Goal: Task Accomplishment & Management: Manage account settings

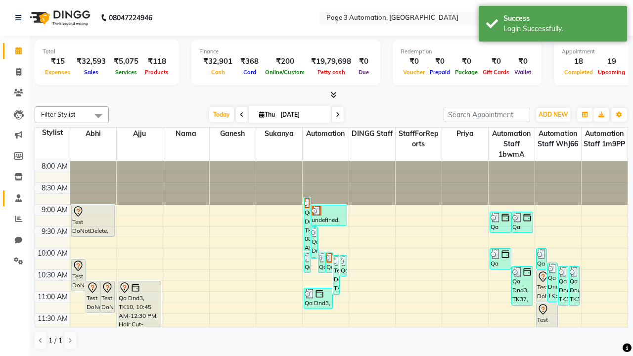
click at [15, 198] on span at bounding box center [18, 198] width 17 height 11
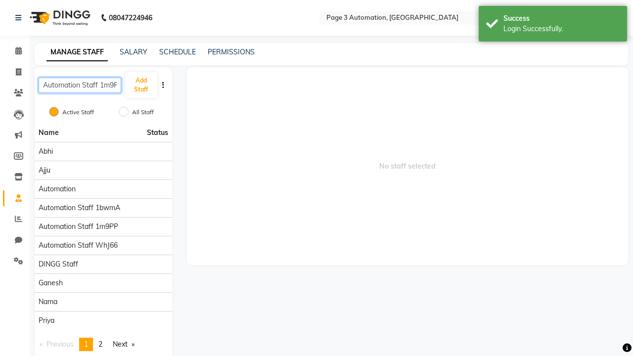
scroll to position [0, 6]
type input "Automation Staff 1m9PP"
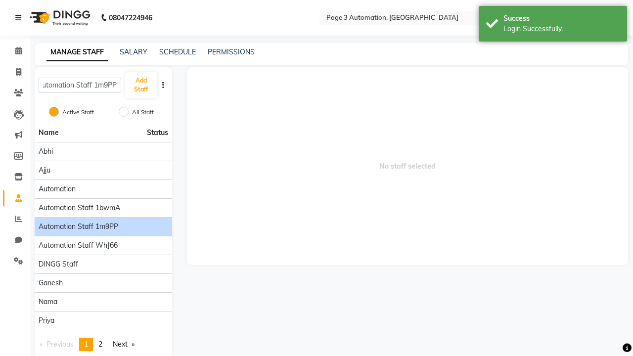
click at [103, 222] on span "Automation Staff 1m9PP" at bounding box center [79, 227] width 80 height 10
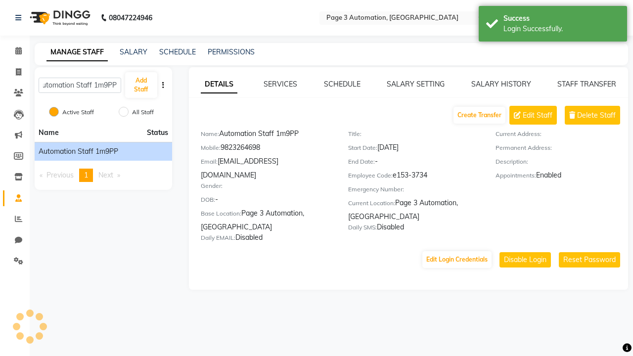
scroll to position [0, 0]
